Goal: Connect with others: Connect with others

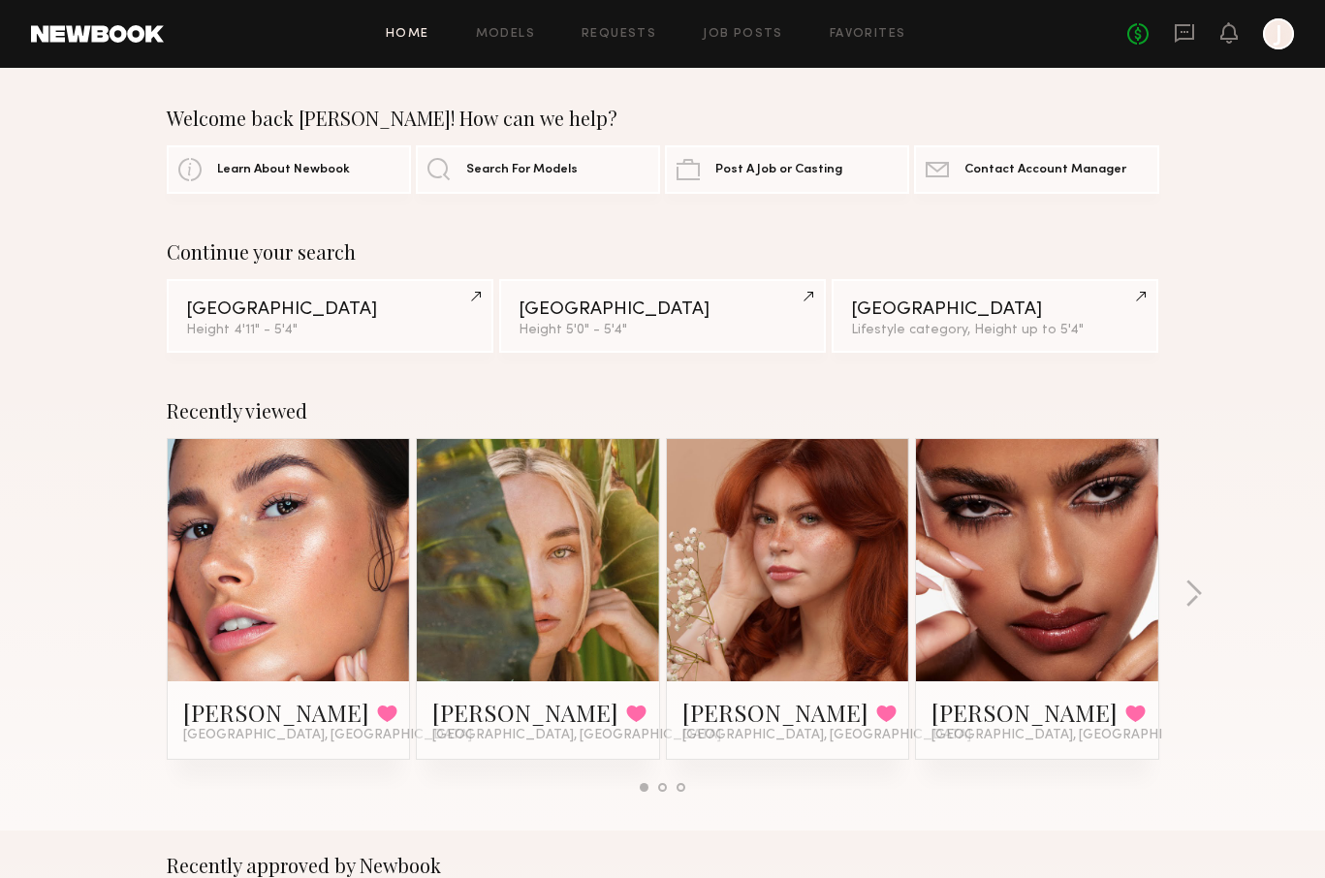
click at [303, 516] on link at bounding box center [289, 560] width 118 height 242
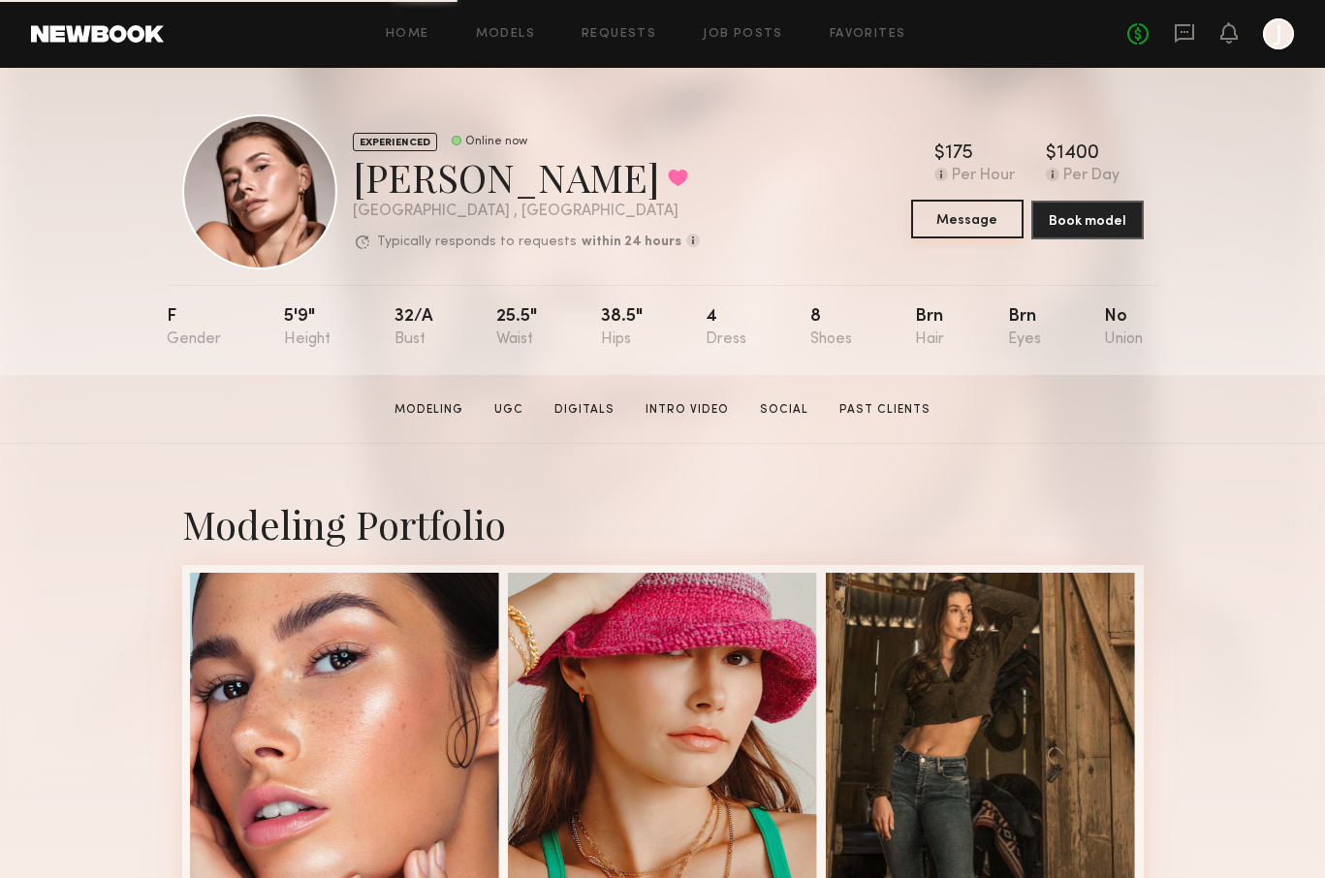
click at [978, 225] on button "Message" at bounding box center [967, 219] width 112 height 39
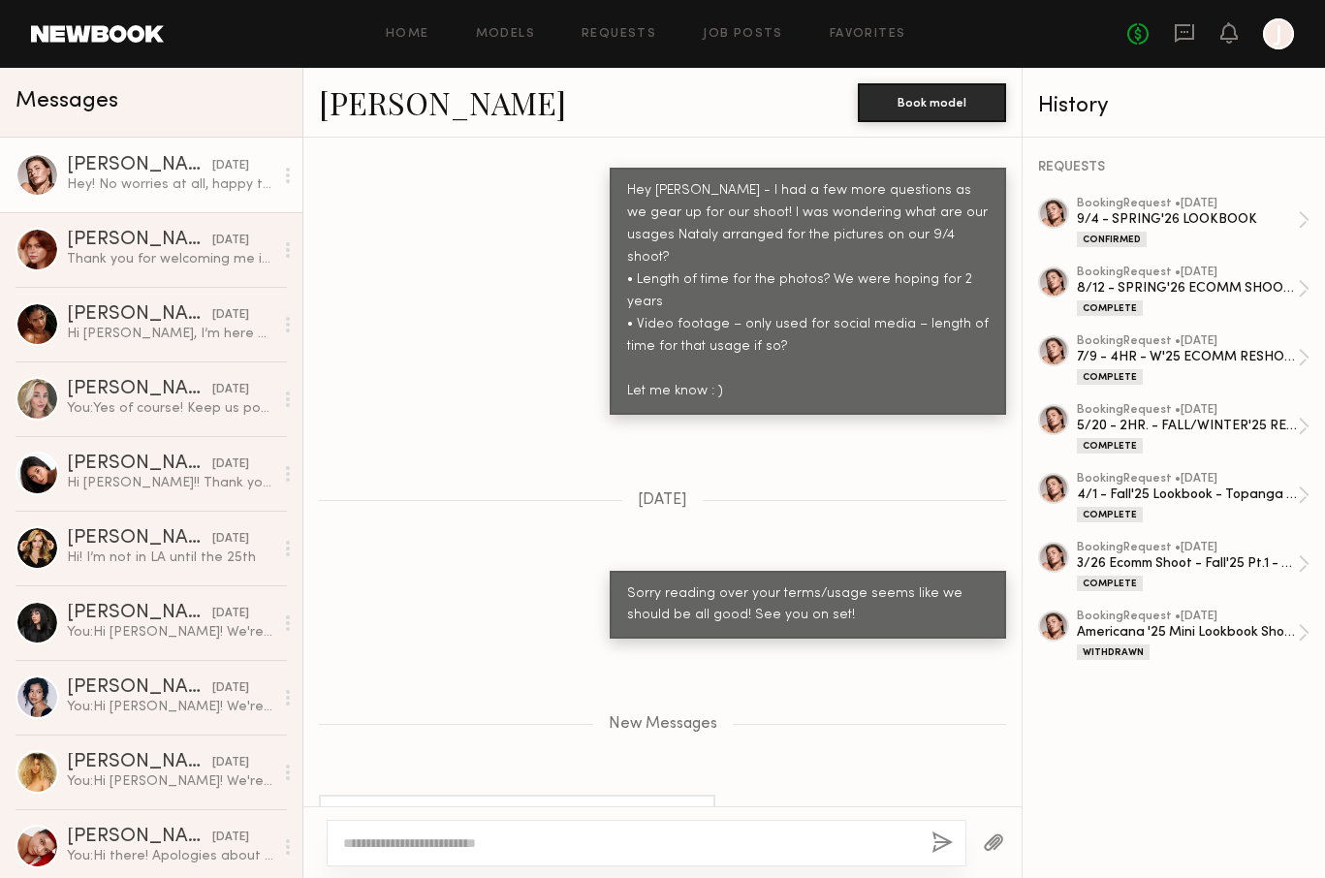
scroll to position [1707, 0]
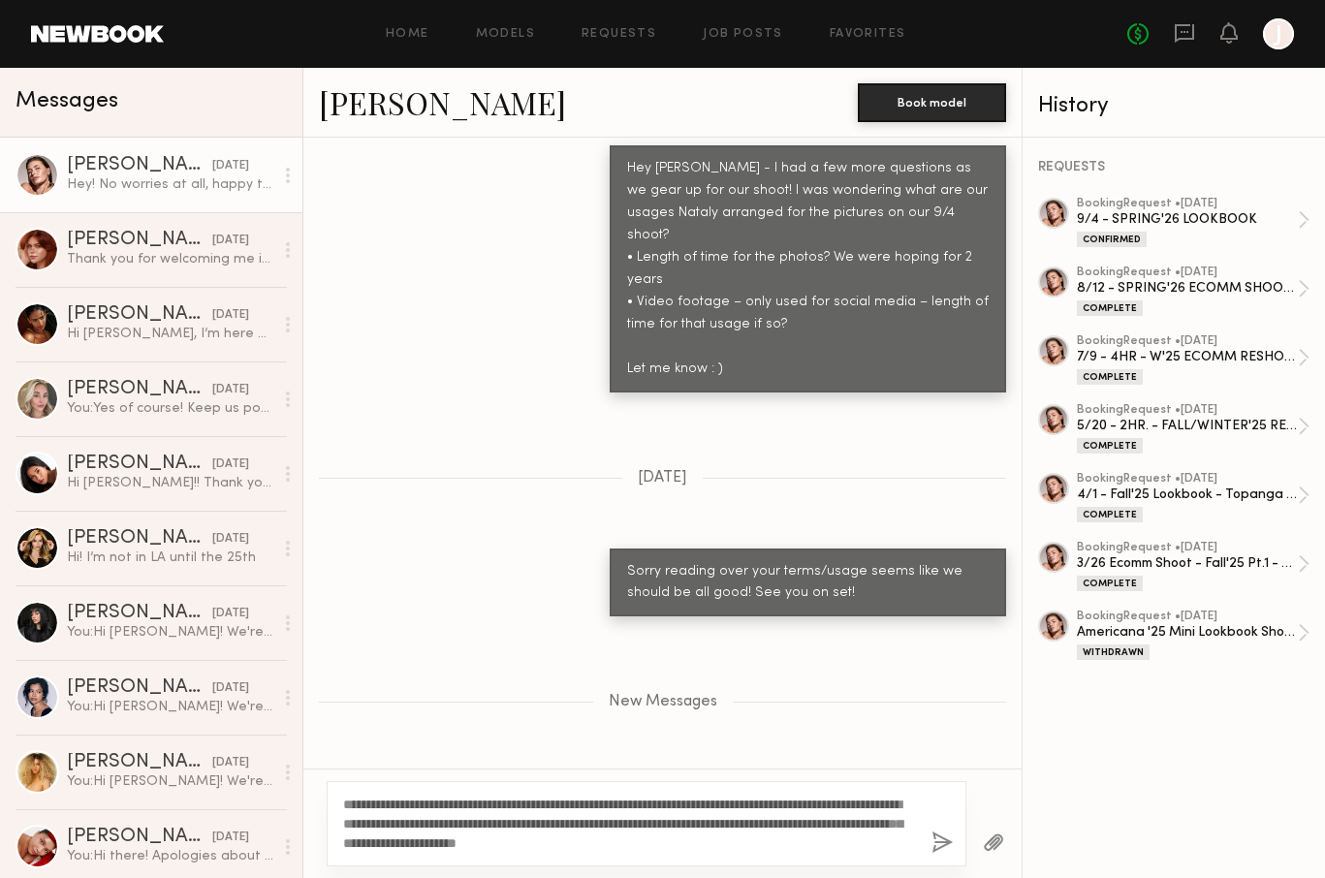
type textarea "**********"
click at [940, 844] on button "button" at bounding box center [941, 844] width 21 height 24
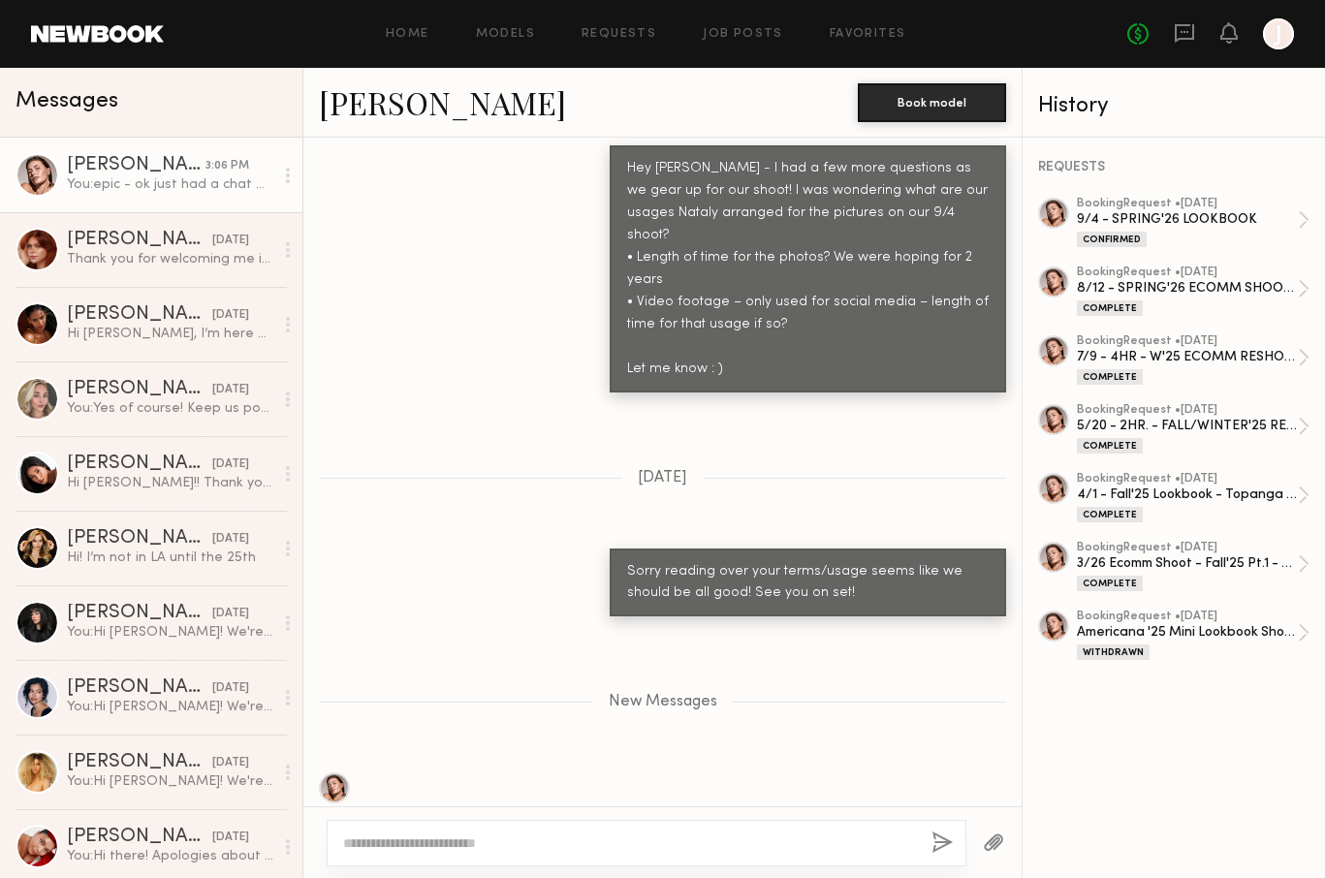
scroll to position [2035, 0]
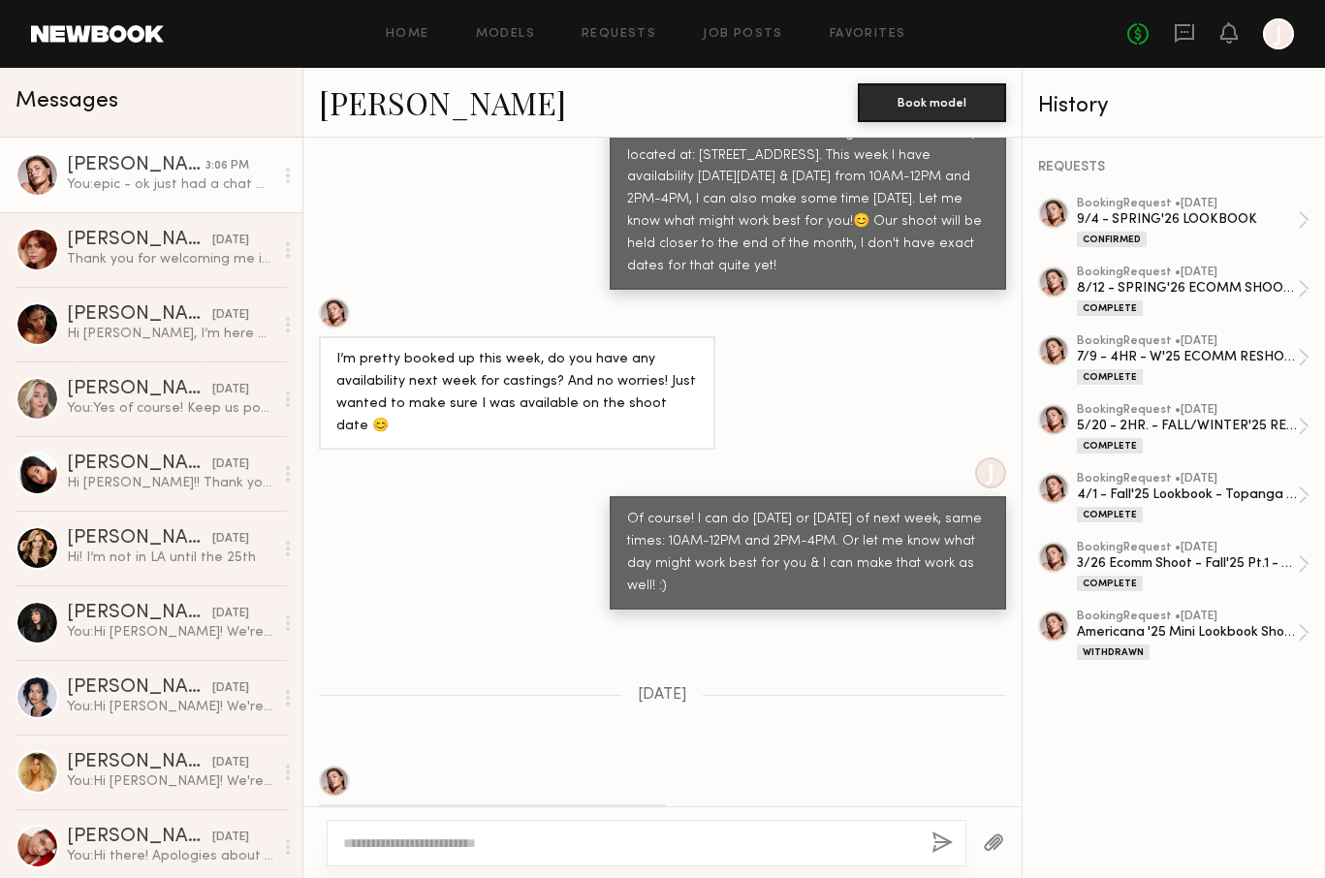
scroll to position [18343, 0]
